Goal: Information Seeking & Learning: Find specific page/section

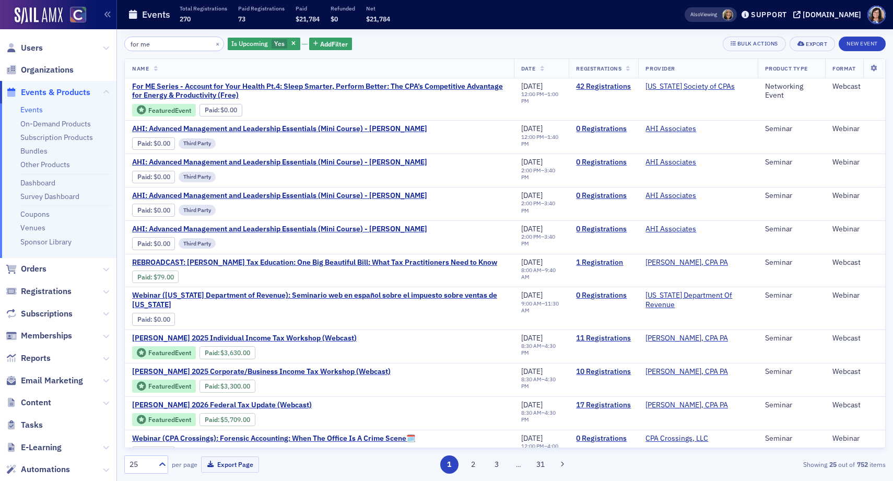
drag, startPoint x: 161, startPoint y: 46, endPoint x: 117, endPoint y: 46, distance: 43.9
click at [117, 46] on div "for me × Is Upcoming Yes Add Filter Bulk Actions Export New Event Name Date Reg…" at bounding box center [505, 255] width 776 height 452
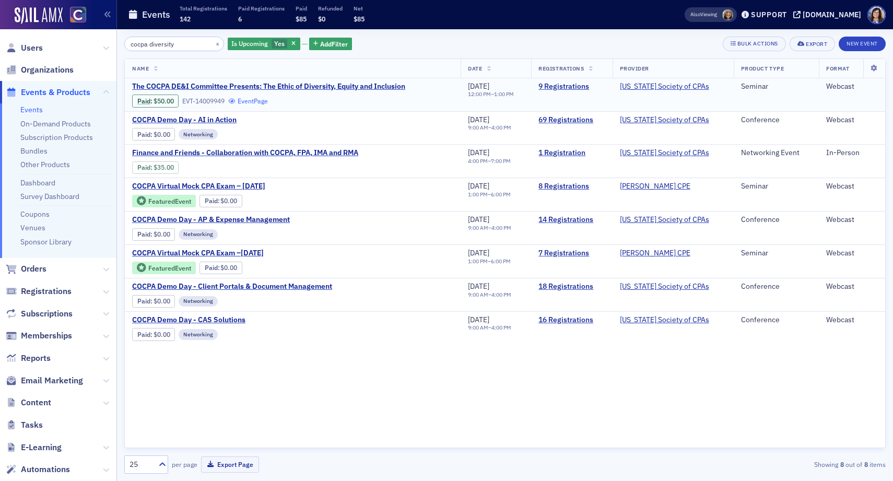
type input "cocpa diversity"
click at [262, 103] on link "Event Page" at bounding box center [248, 101] width 40 height 8
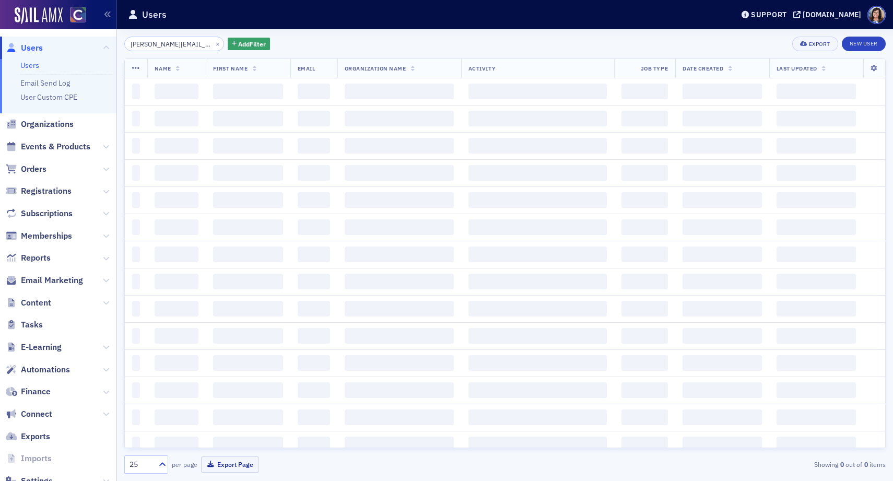
scroll to position [0, 13]
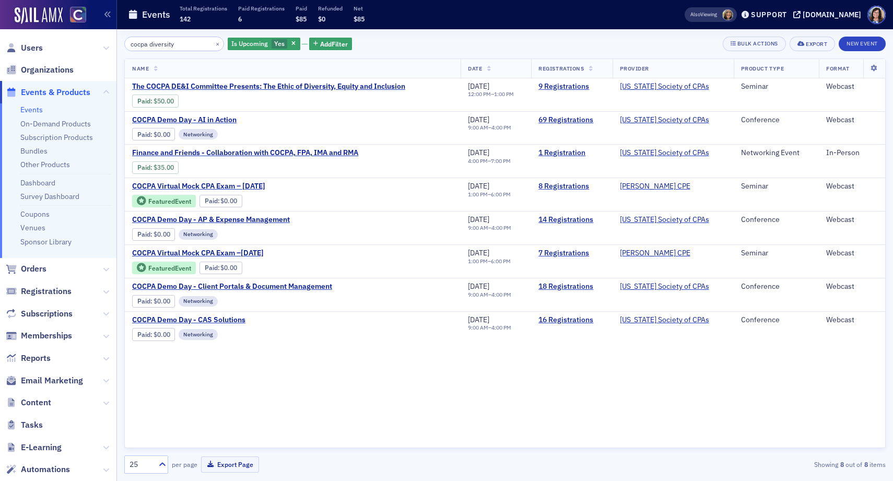
drag, startPoint x: 185, startPoint y: 45, endPoint x: 94, endPoint y: 48, distance: 91.4
click at [94, 48] on div "Users Organizations Events & Products Events On-Demand Products Subscription Pr…" at bounding box center [446, 240] width 893 height 481
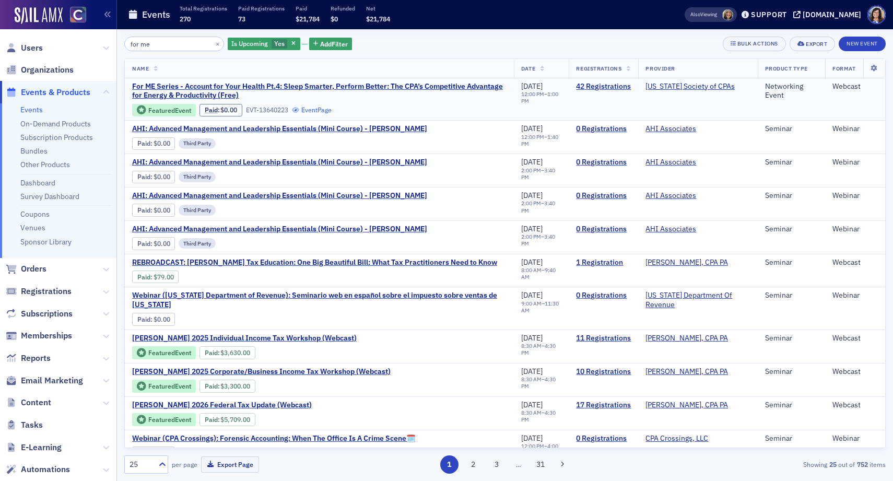
type input "for me"
click at [324, 107] on link "Event Page" at bounding box center [312, 110] width 40 height 8
